Goal: Find specific page/section: Find specific page/section

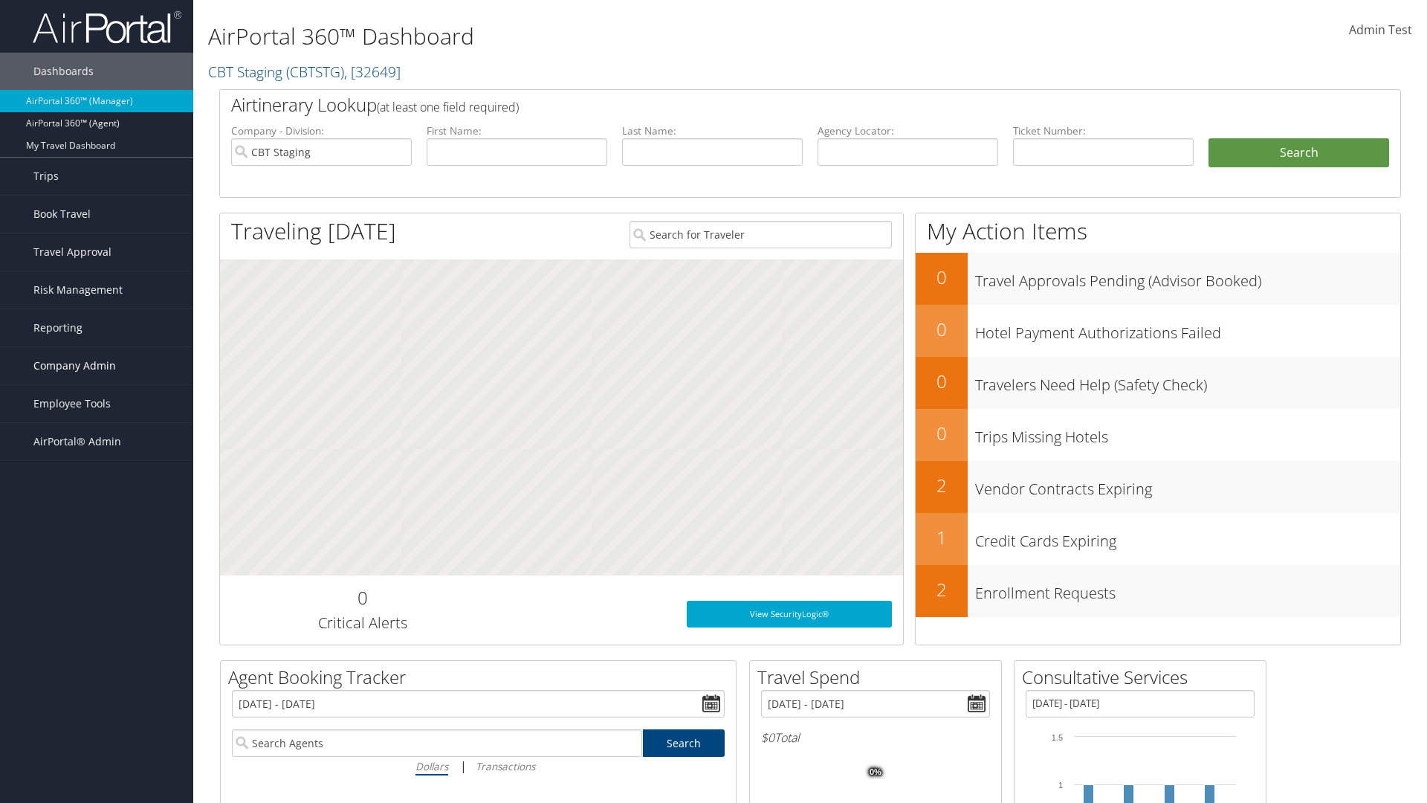
click at [97, 366] on span "Company Admin" at bounding box center [74, 365] width 83 height 37
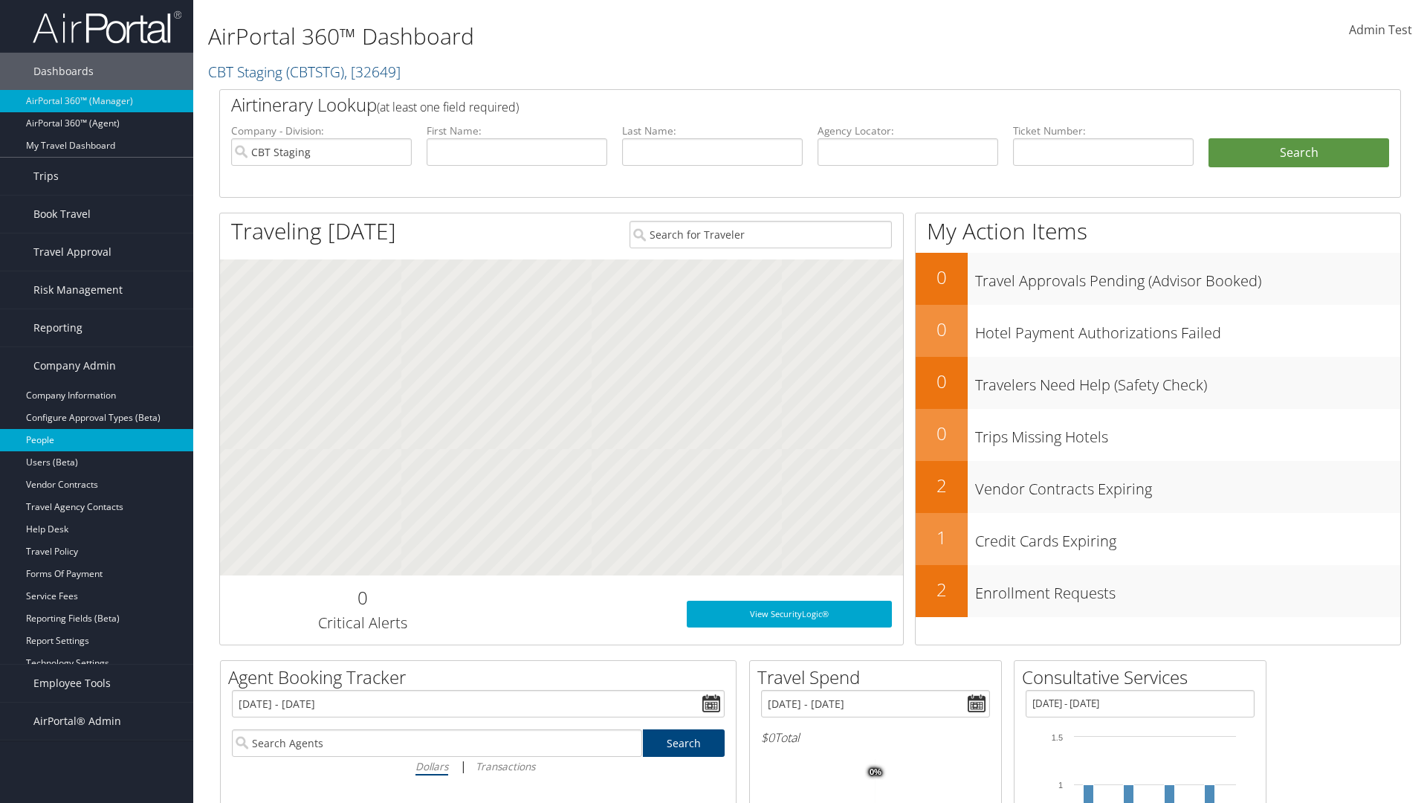
click at [97, 440] on link "People" at bounding box center [96, 440] width 193 height 22
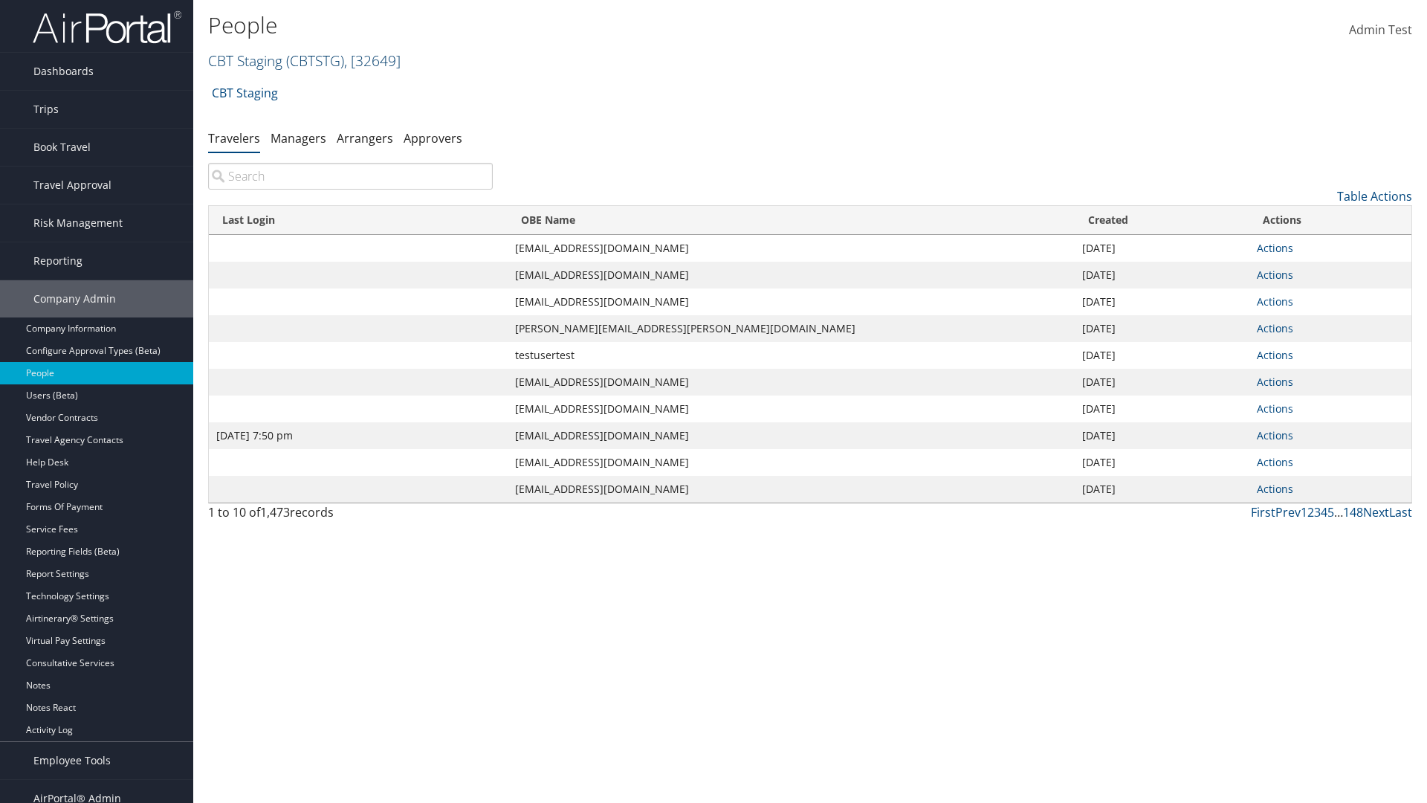
click at [245, 60] on link "CBT Staging ( CBTSTG ) , [ 32649 ]" at bounding box center [304, 61] width 193 height 20
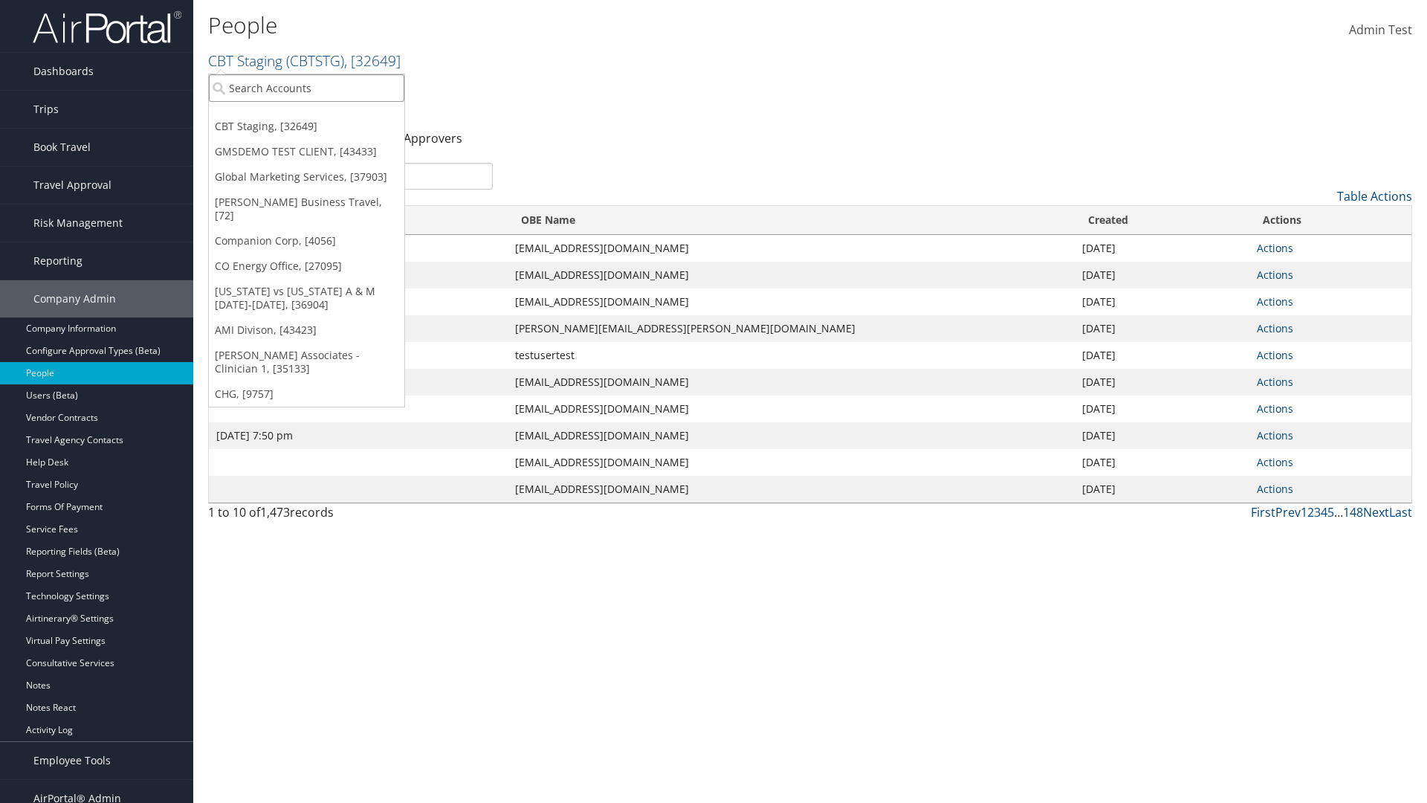
click at [306, 88] on input "search" at bounding box center [306, 88] width 195 height 28
type input "Global Marketing Services"
click at [320, 115] on div "Global Marketing Services (301946), [37903]" at bounding box center [320, 115] width 239 height 13
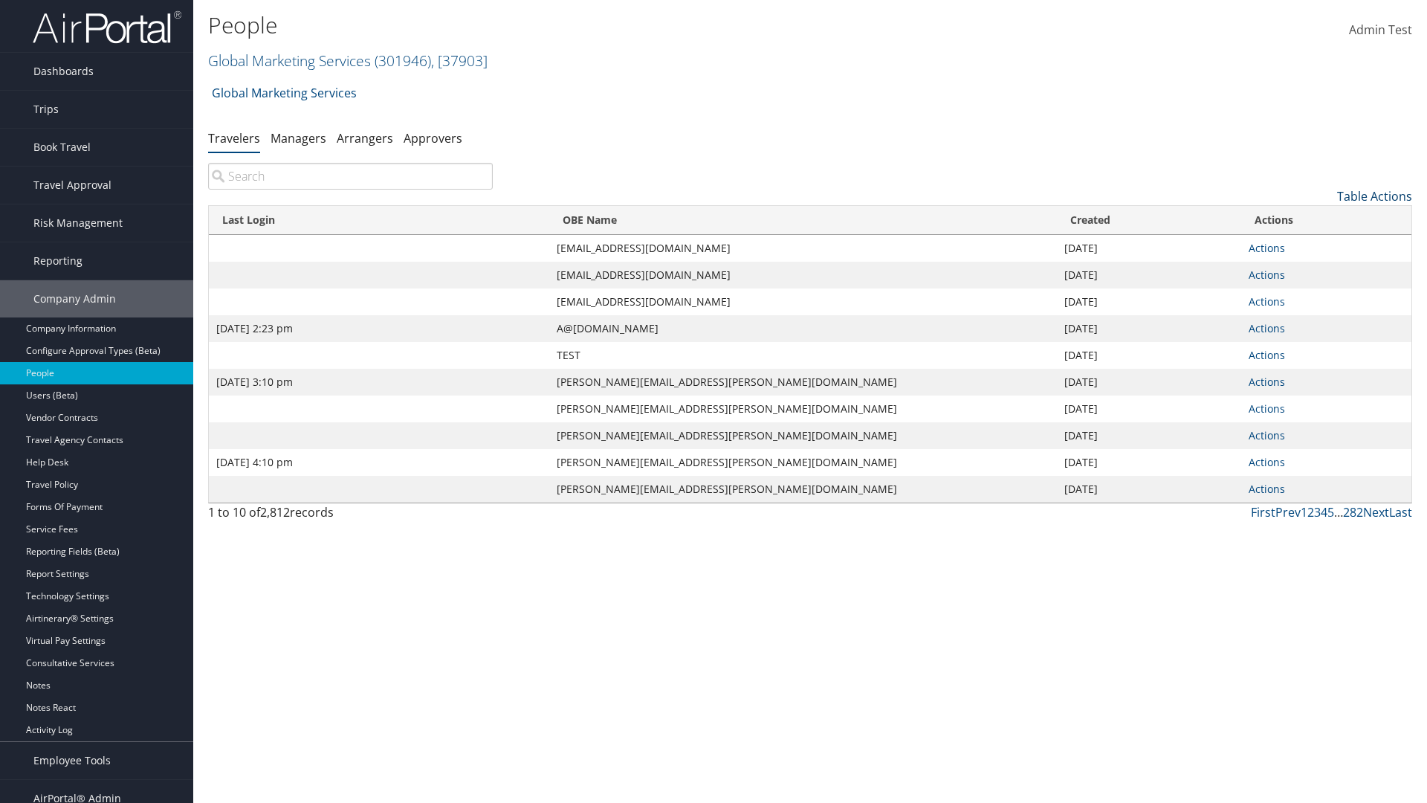
click at [1374, 196] on link "Table Actions" at bounding box center [1374, 196] width 75 height 16
click at [1313, 270] on link "Column Visibility" at bounding box center [1313, 269] width 195 height 25
